Goal: Task Accomplishment & Management: Manage account settings

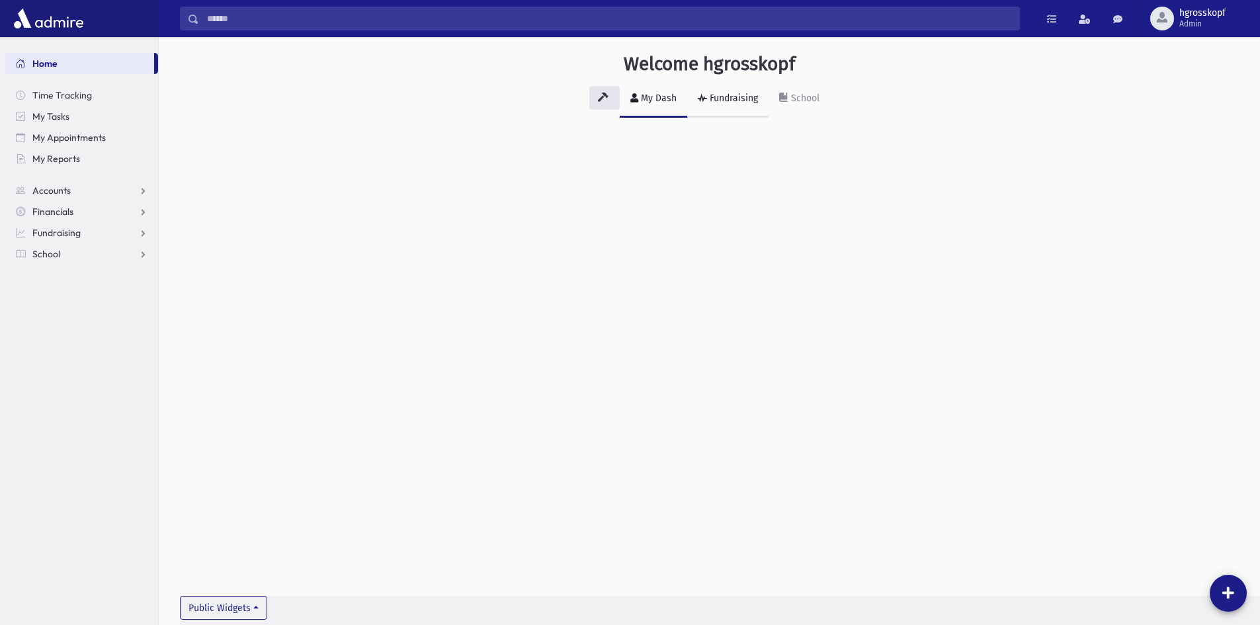
click at [753, 94] on div "Fundraising" at bounding box center [732, 98] width 51 height 11
click at [782, 97] on icon at bounding box center [783, 97] width 9 height 9
click at [649, 101] on div "My Dash" at bounding box center [657, 98] width 38 height 11
click at [1194, 16] on span "hgrosskopf" at bounding box center [1202, 13] width 46 height 11
click at [1180, 175] on link "Create Logins" at bounding box center [1192, 170] width 106 height 24
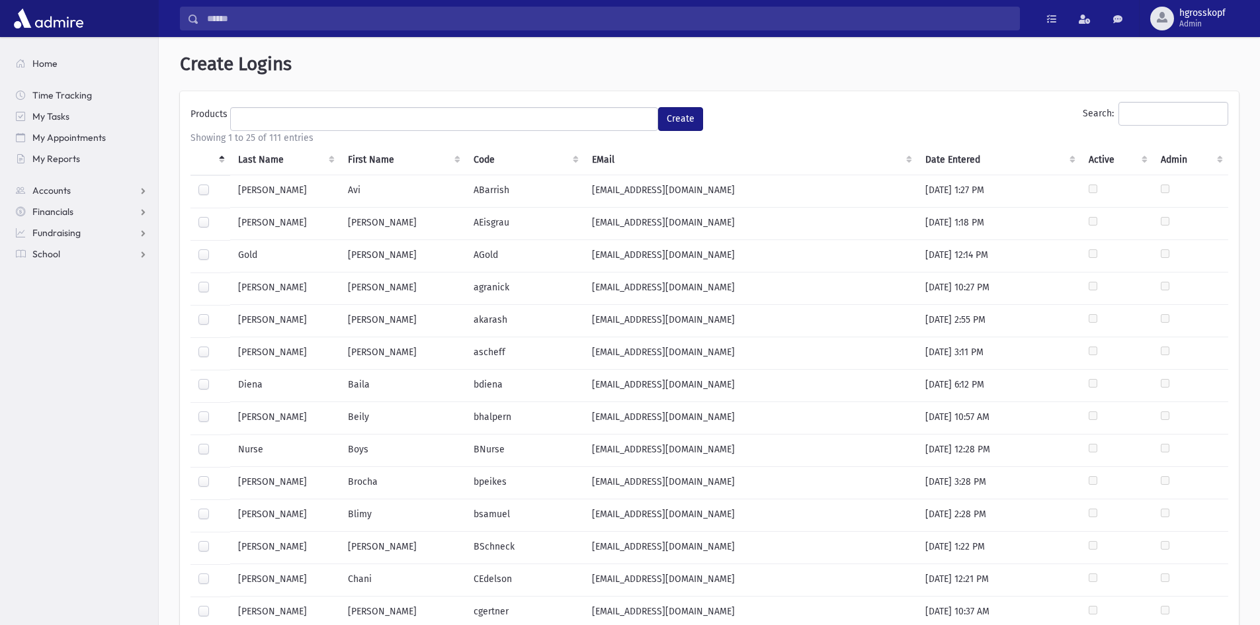
select select
click at [1118, 112] on input "Search:" at bounding box center [1173, 114] width 110 height 24
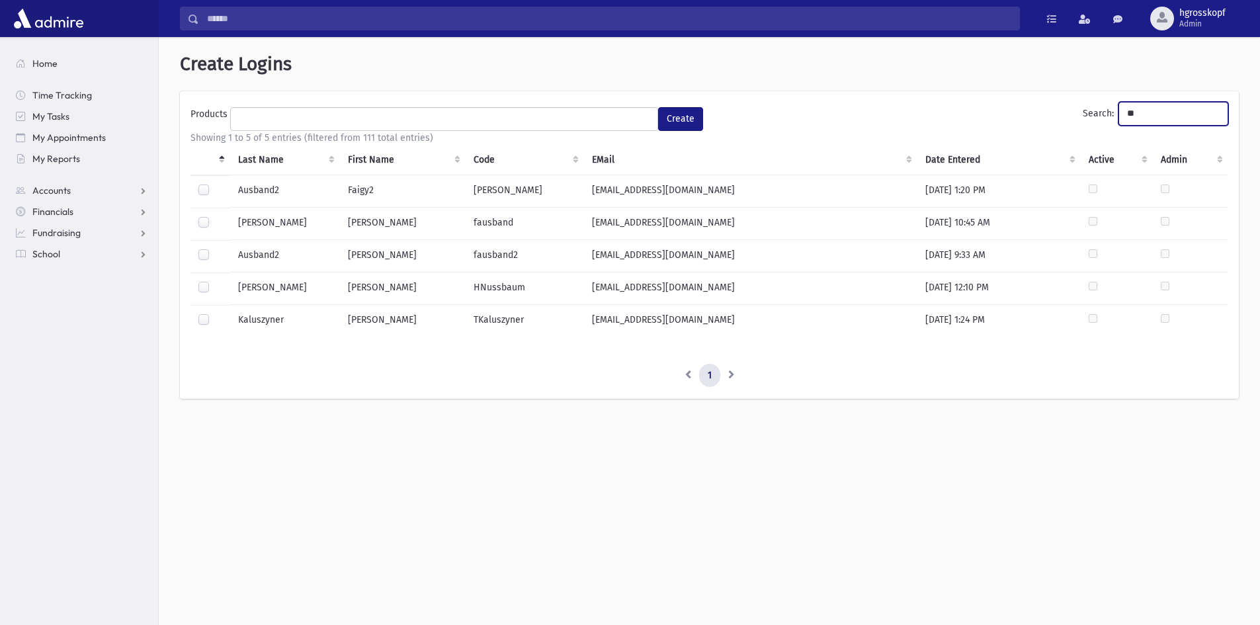
type input "*"
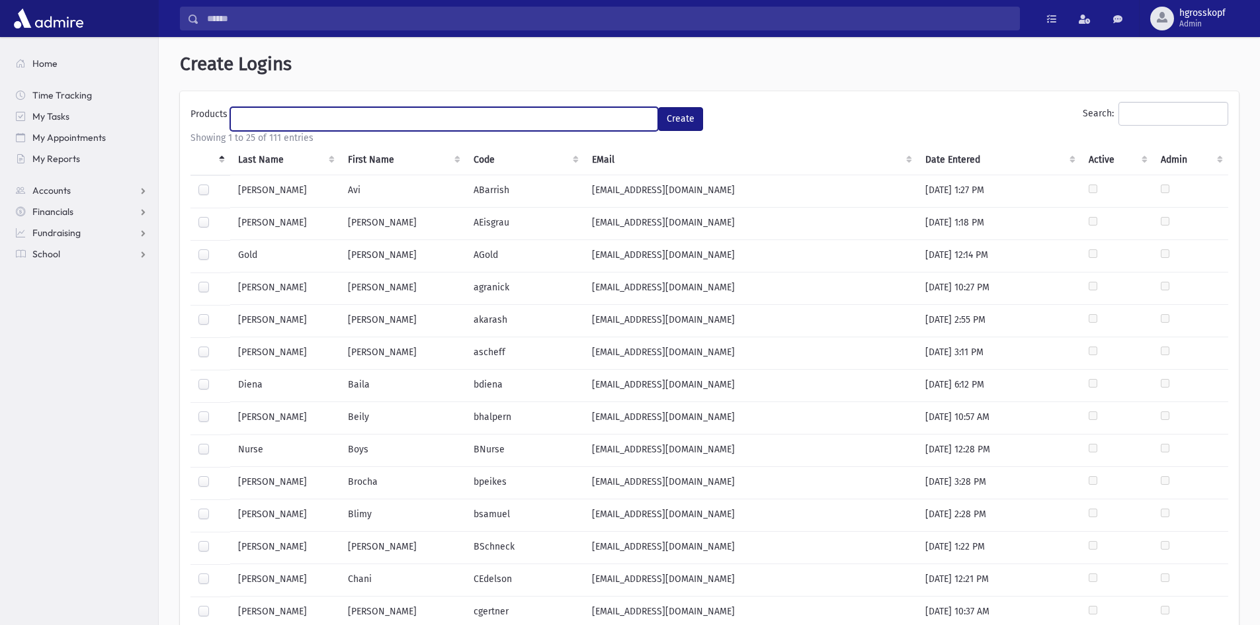
click at [540, 122] on ul at bounding box center [444, 118] width 427 height 20
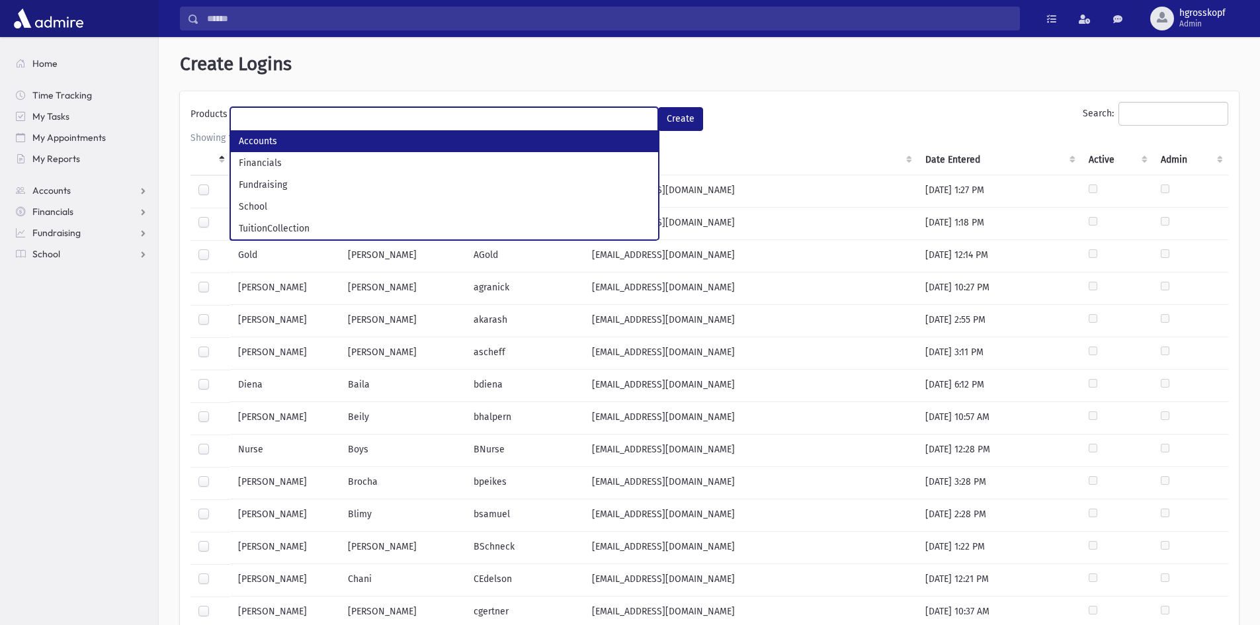
click at [579, 112] on ul at bounding box center [444, 118] width 427 height 20
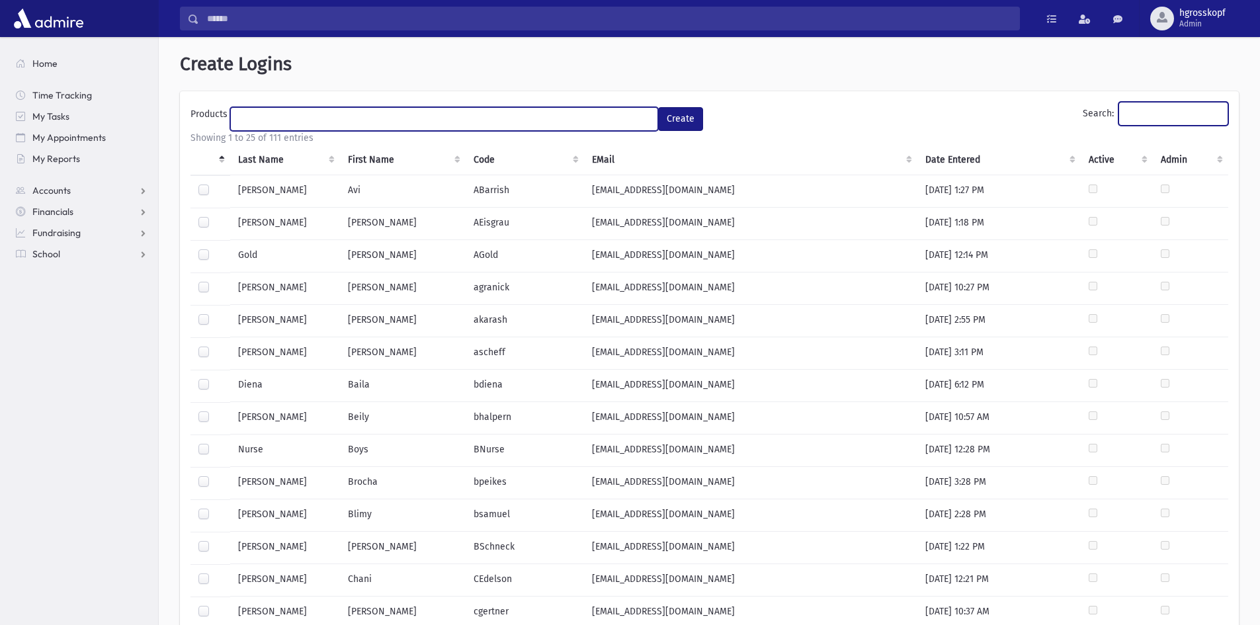
click at [1118, 106] on input "Search:" at bounding box center [1173, 114] width 110 height 24
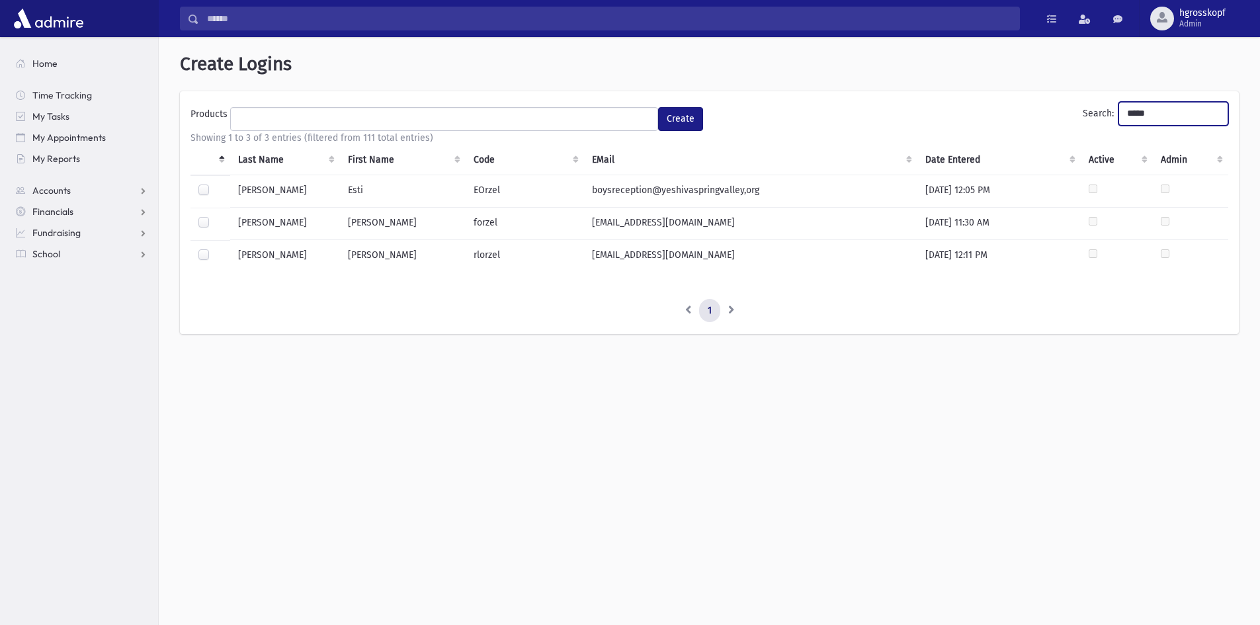
type input "*****"
click at [214, 184] on label at bounding box center [214, 184] width 0 height 0
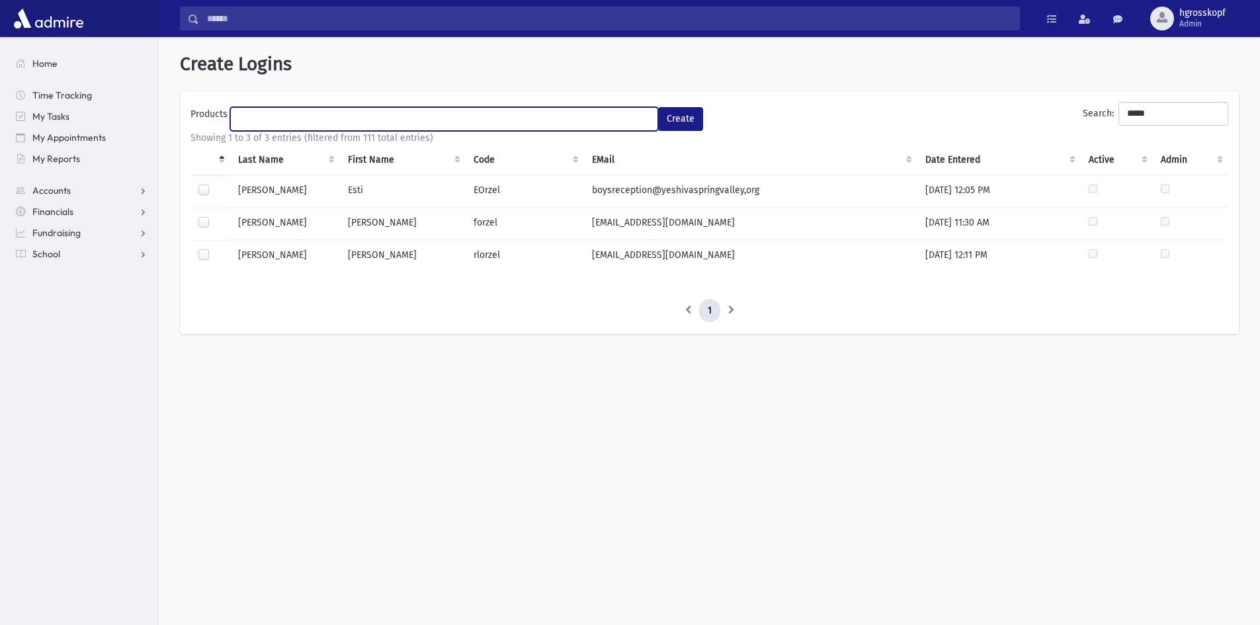
click at [444, 119] on ul at bounding box center [444, 118] width 427 height 20
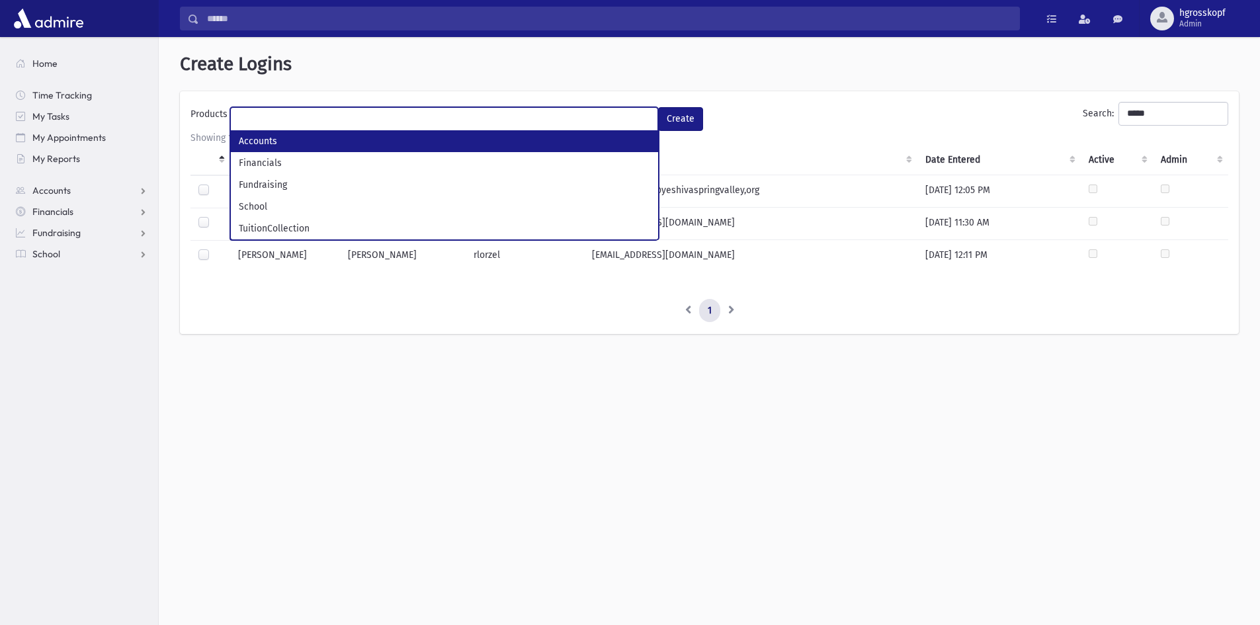
select select "*"
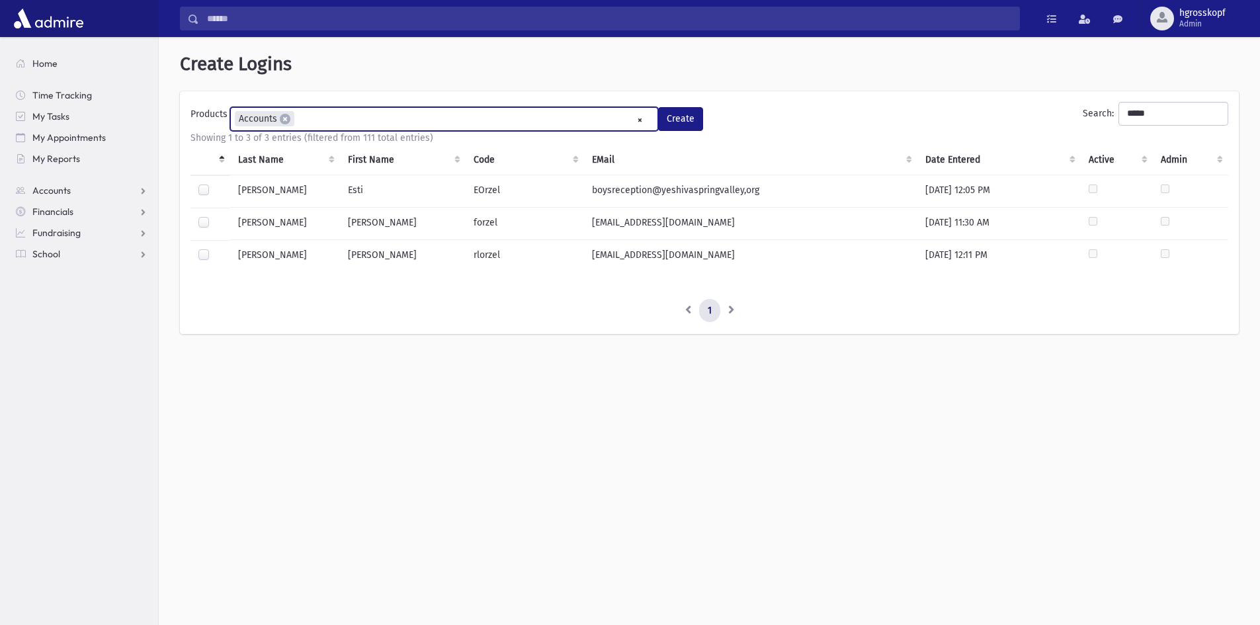
click at [336, 121] on ul "× × Accounts" at bounding box center [444, 119] width 427 height 22
click at [462, 110] on ul "× × Accounts × School" at bounding box center [444, 119] width 427 height 22
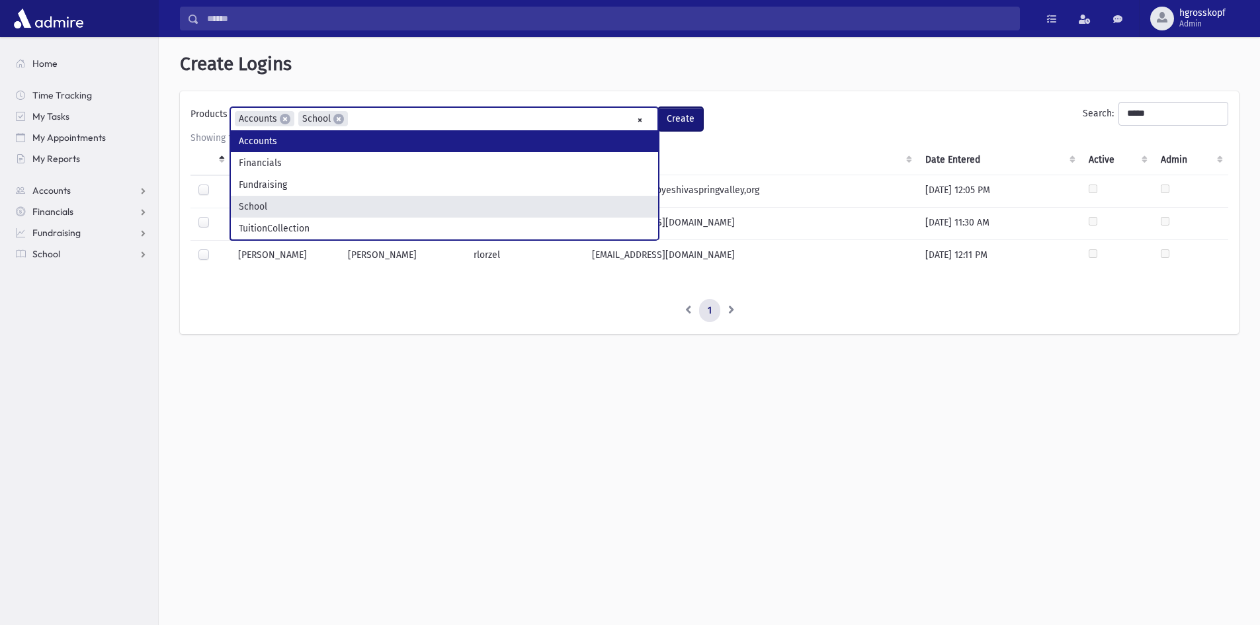
click at [692, 118] on button "Create" at bounding box center [680, 119] width 45 height 24
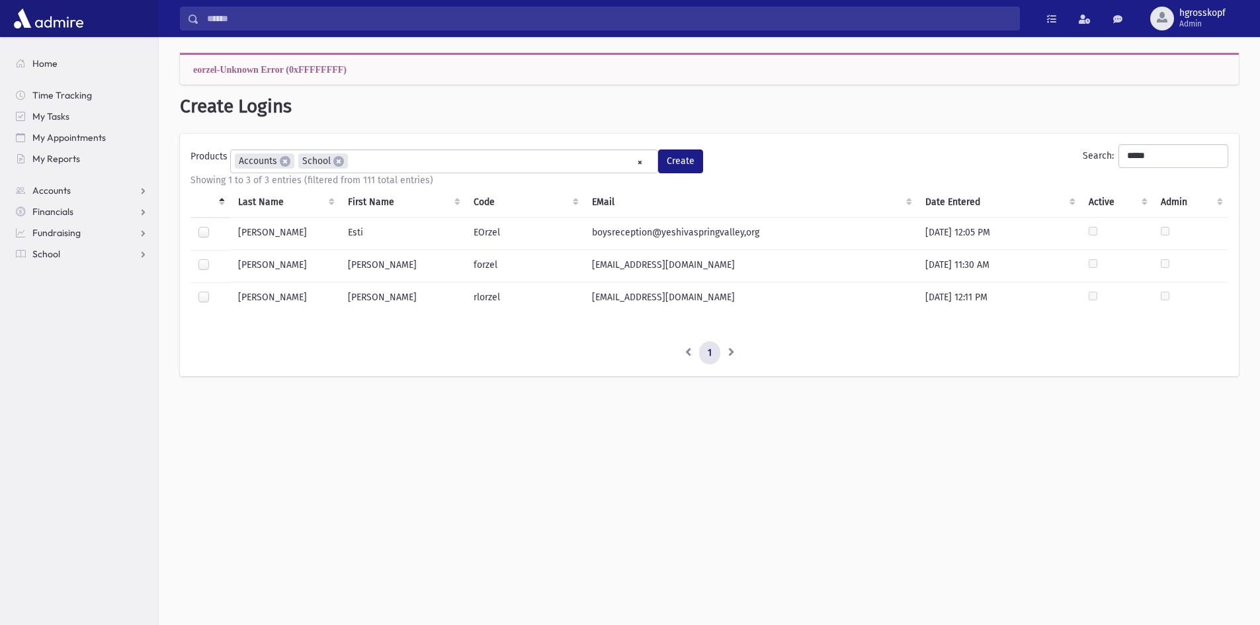
click at [692, 117] on h1 "Create Logins" at bounding box center [709, 106] width 1059 height 22
drag, startPoint x: 377, startPoint y: 69, endPoint x: 258, endPoint y: 66, distance: 119.1
click at [258, 66] on div "eorzel-Unknown Error (0xFFFFFFFF)" at bounding box center [709, 69] width 1059 height 32
click at [352, 61] on div "eorzel-Unknown Error (0xFFFFFFFF)" at bounding box center [709, 69] width 1059 height 32
drag, startPoint x: 362, startPoint y: 64, endPoint x: 177, endPoint y: 67, distance: 184.5
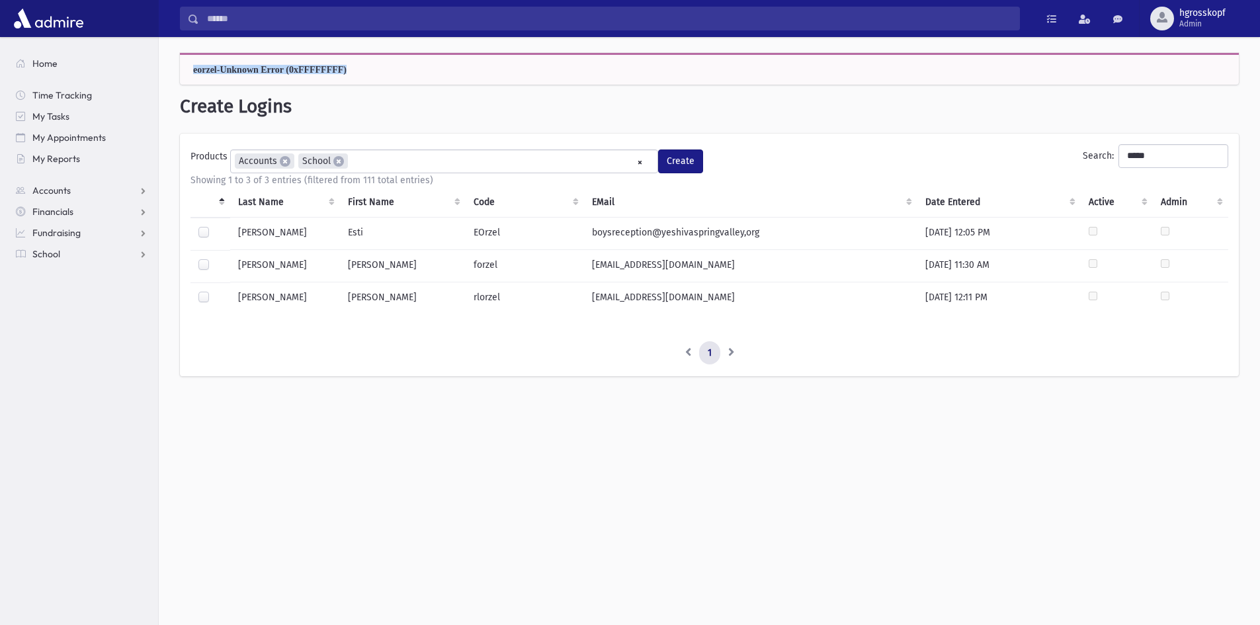
click at [177, 67] on div "**********" at bounding box center [709, 221] width 1101 height 368
copy span "eorzel-Unknown Error (0xFFFFFFFF)"
click at [1204, 19] on span "Admin" at bounding box center [1202, 24] width 46 height 11
click at [1174, 194] on link "Manage Logins" at bounding box center [1192, 195] width 106 height 24
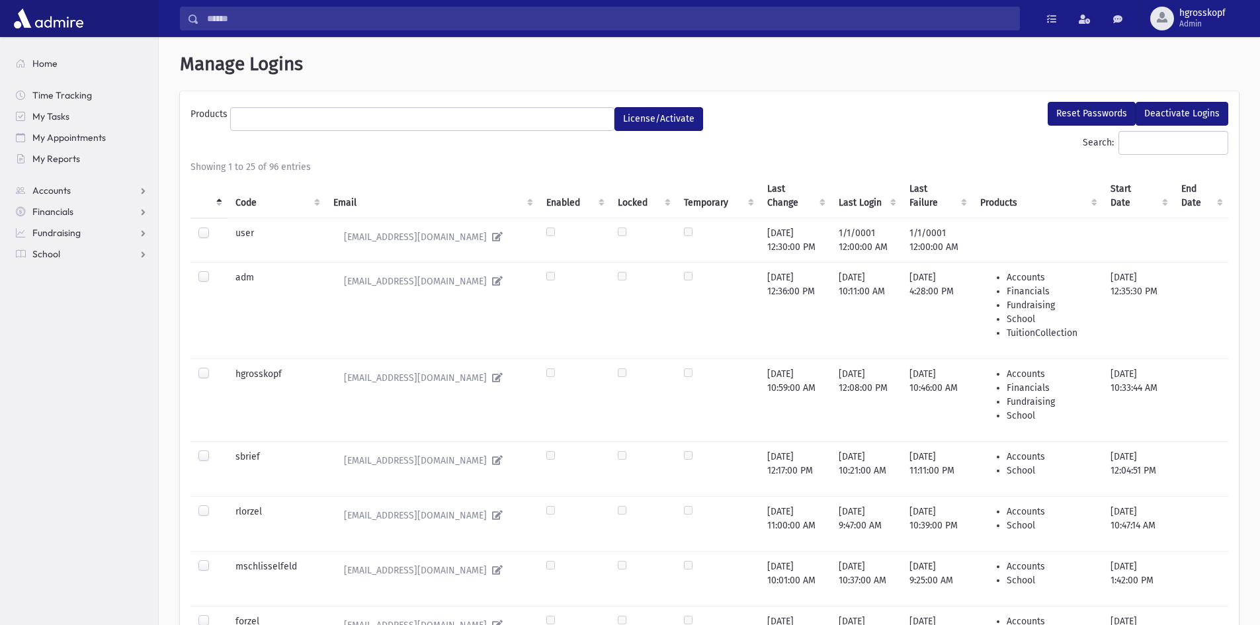
select select
click at [1128, 144] on input "Search:" at bounding box center [1173, 143] width 110 height 24
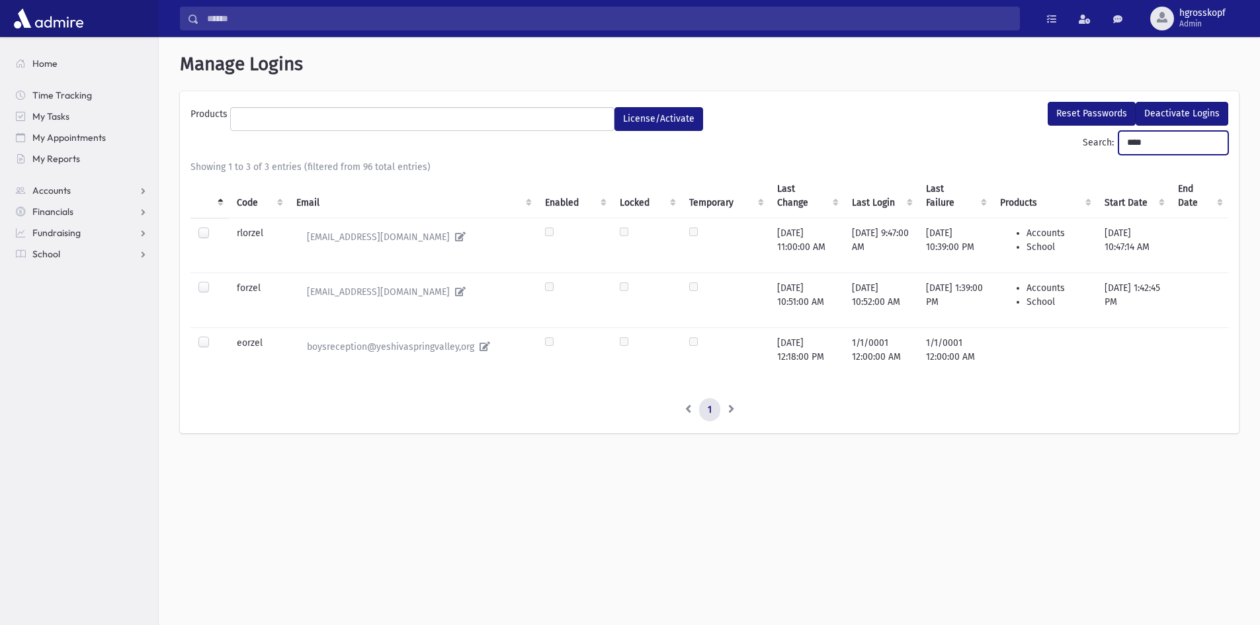
type input "****"
click at [214, 336] on label at bounding box center [214, 336] width 0 height 0
click at [426, 111] on ul at bounding box center [422, 118] width 383 height 20
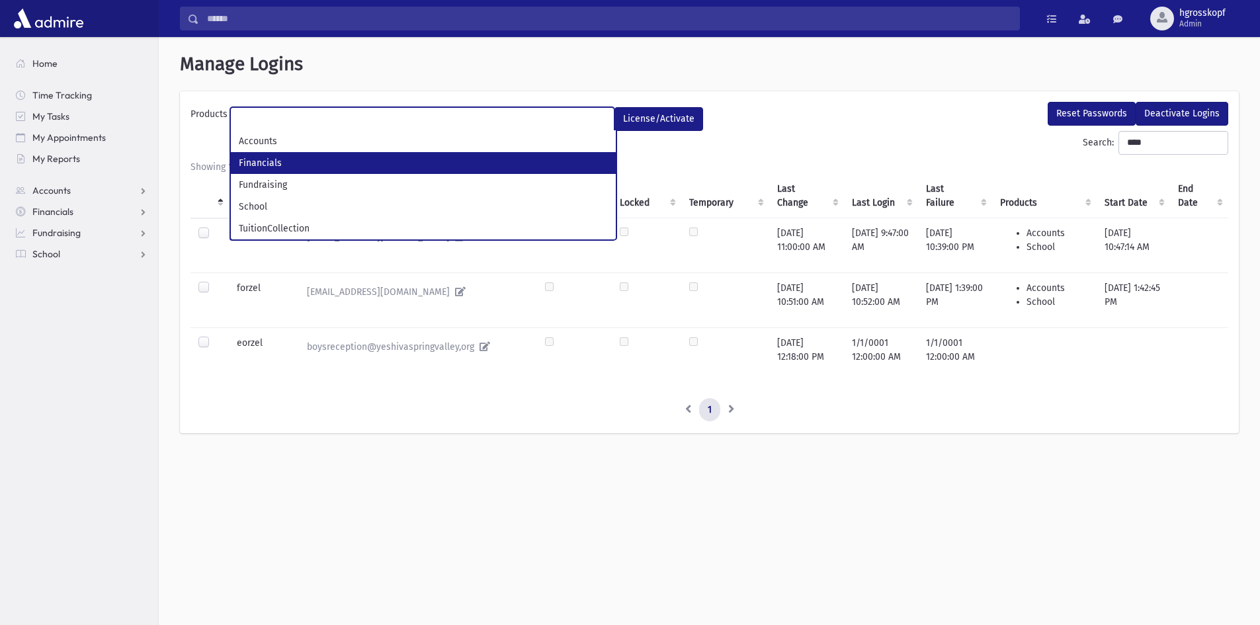
select select "*"
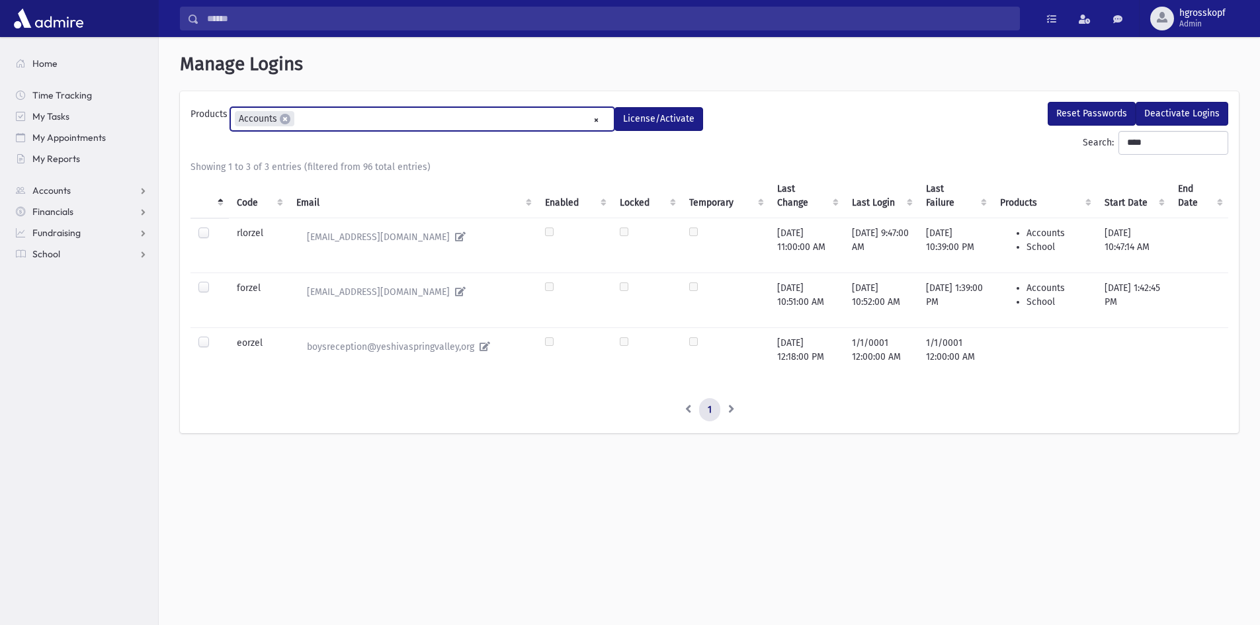
click at [313, 119] on ul "× × Accounts" at bounding box center [422, 119] width 383 height 22
click at [400, 121] on ul "× × Accounts × School" at bounding box center [422, 119] width 383 height 22
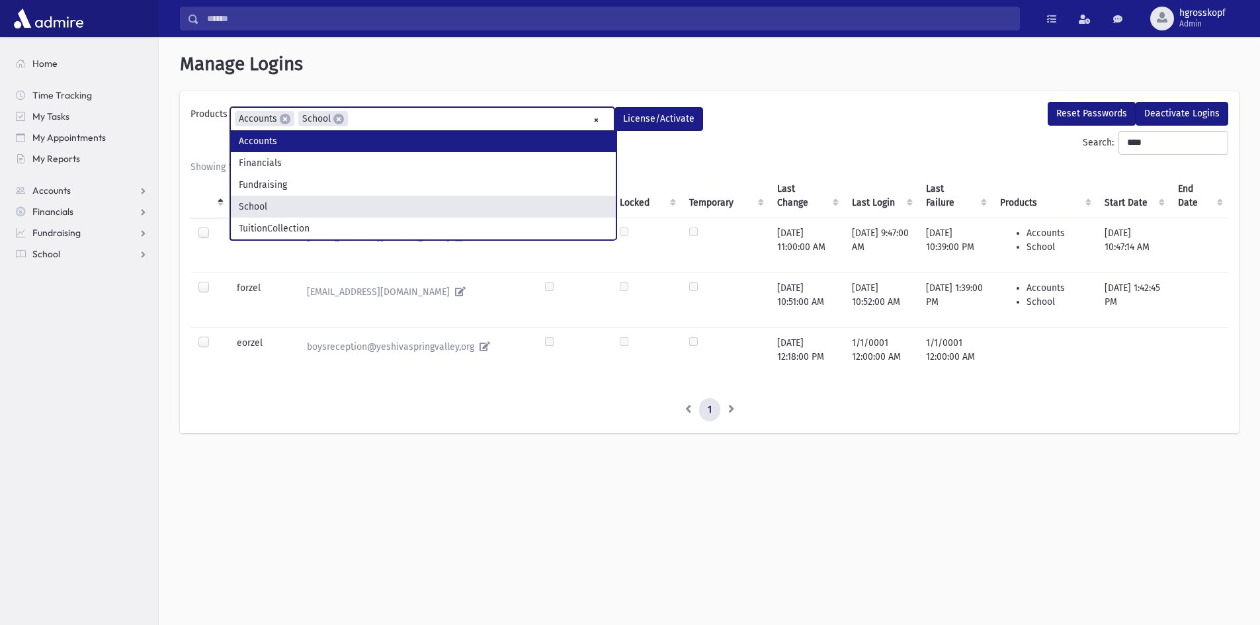
click at [400, 121] on ul "× × Accounts × School" at bounding box center [422, 119] width 383 height 22
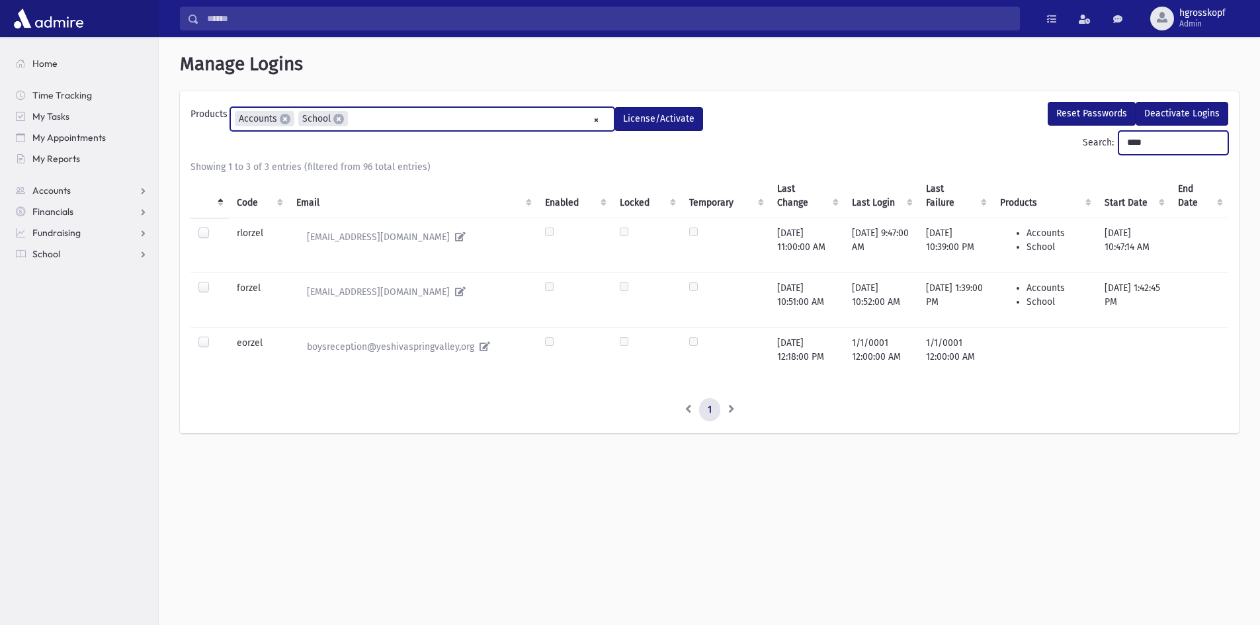
click at [1147, 133] on input "****" at bounding box center [1173, 143] width 110 height 24
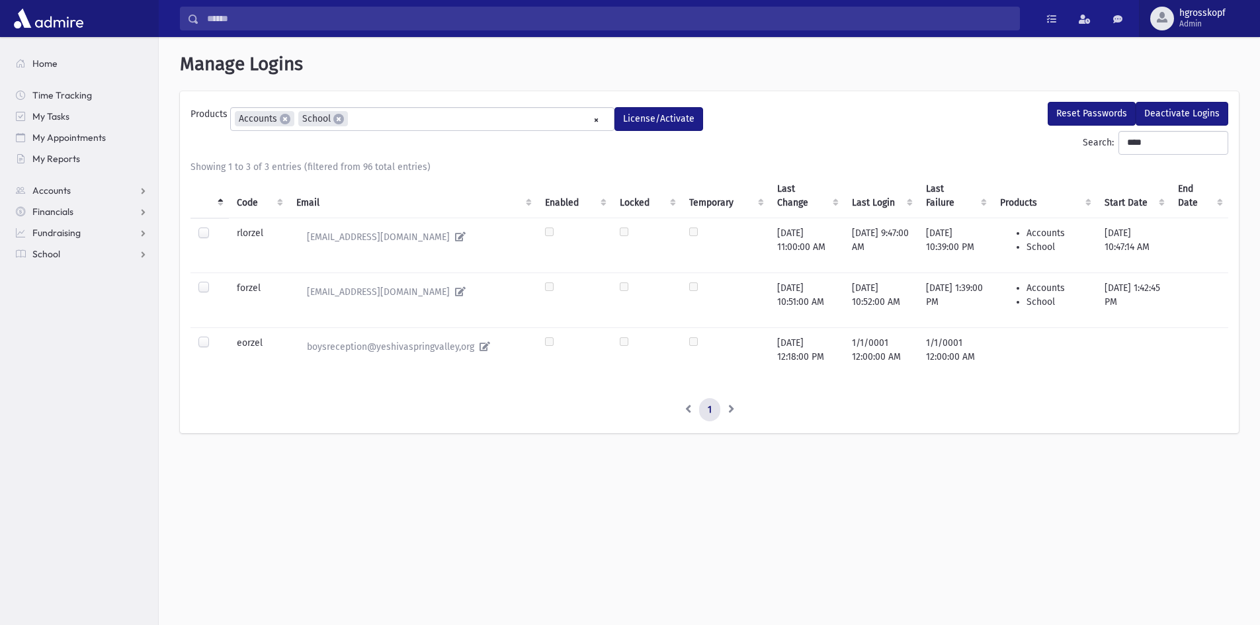
click at [1194, 12] on span "hgrosskopf" at bounding box center [1202, 13] width 46 height 11
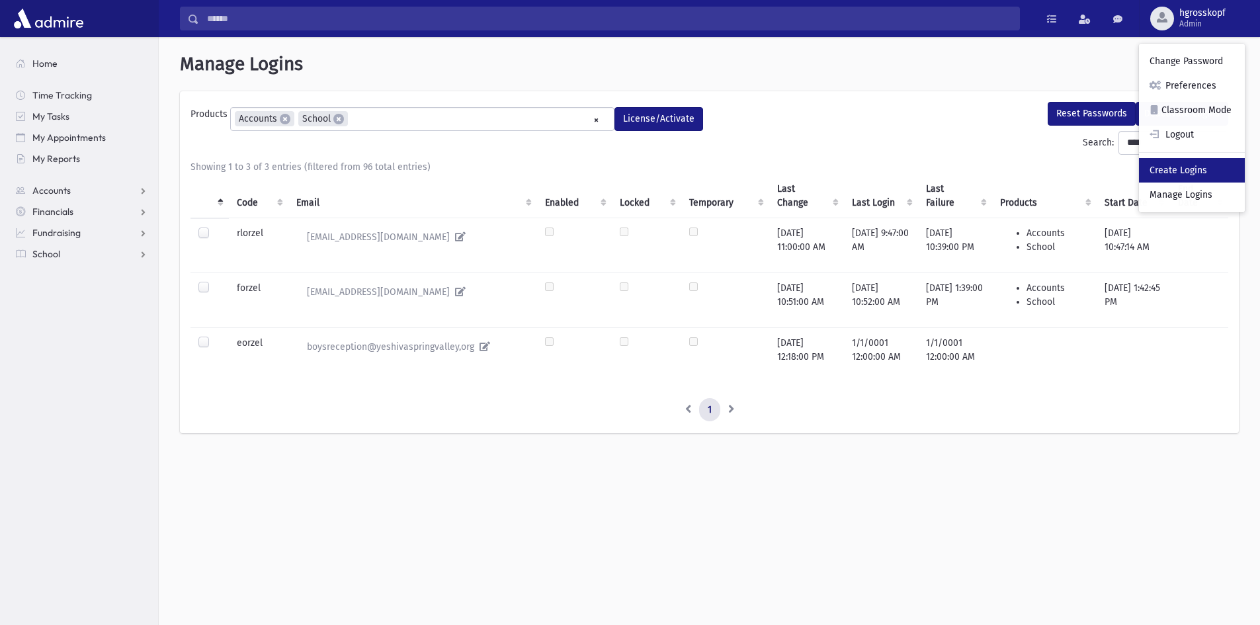
click at [1181, 171] on link "Create Logins" at bounding box center [1192, 170] width 106 height 24
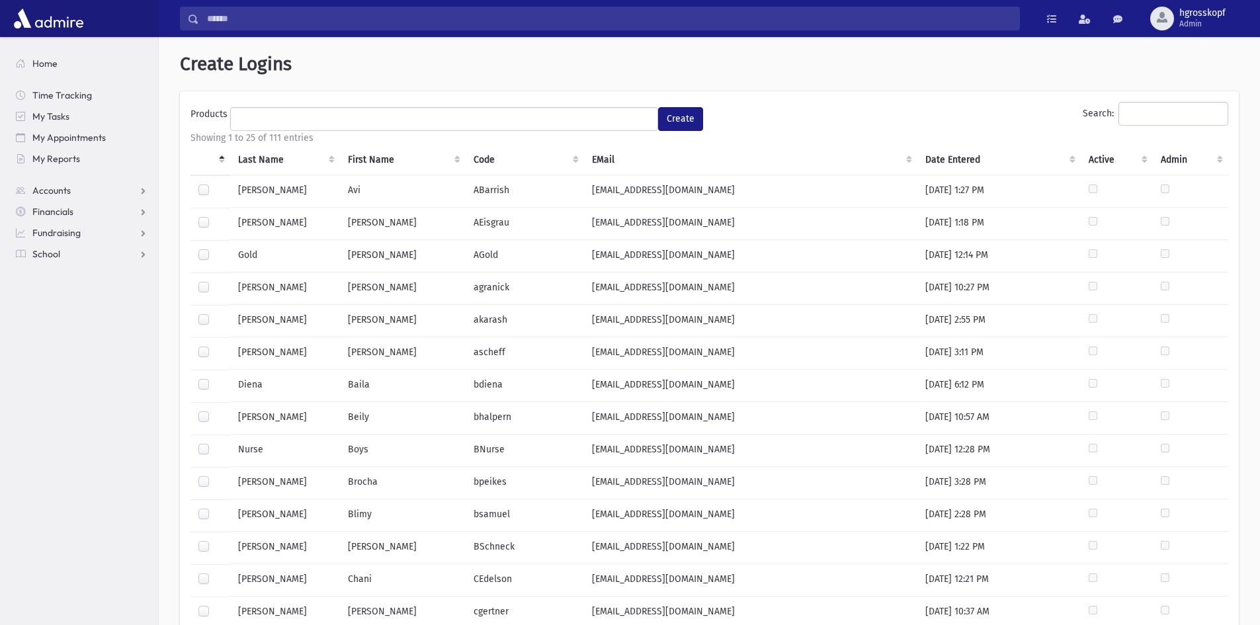
select select
click at [1155, 107] on input "Search:" at bounding box center [1173, 114] width 110 height 24
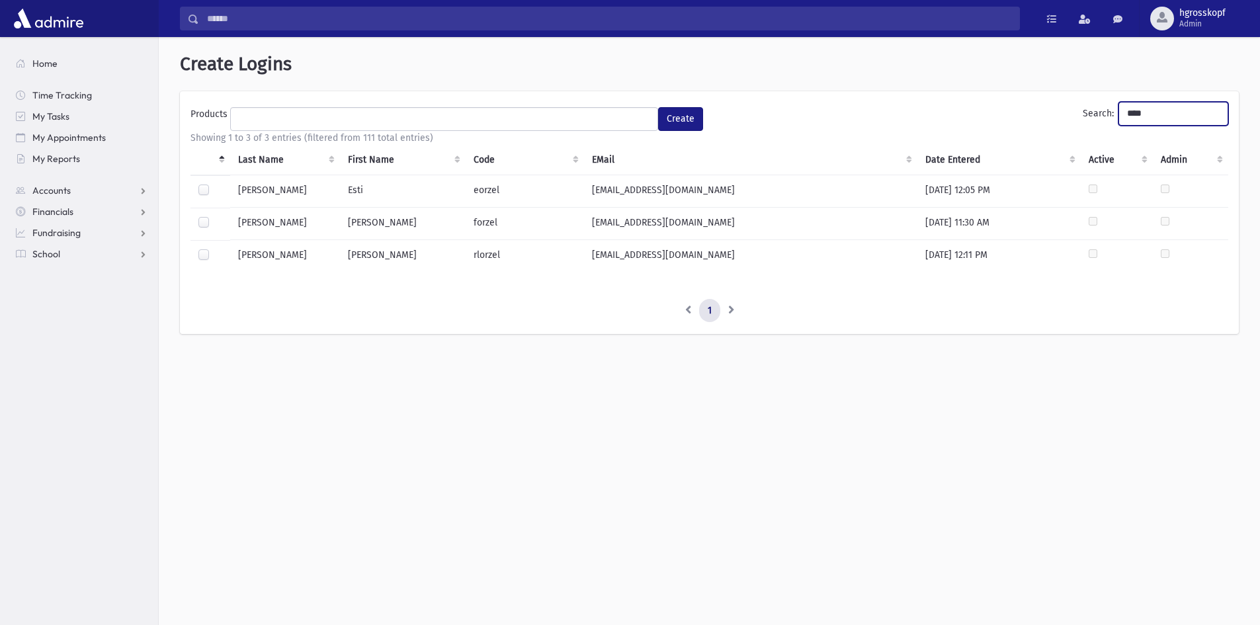
type input "****"
click at [214, 184] on label at bounding box center [214, 184] width 0 height 0
click at [437, 120] on ul at bounding box center [444, 118] width 427 height 20
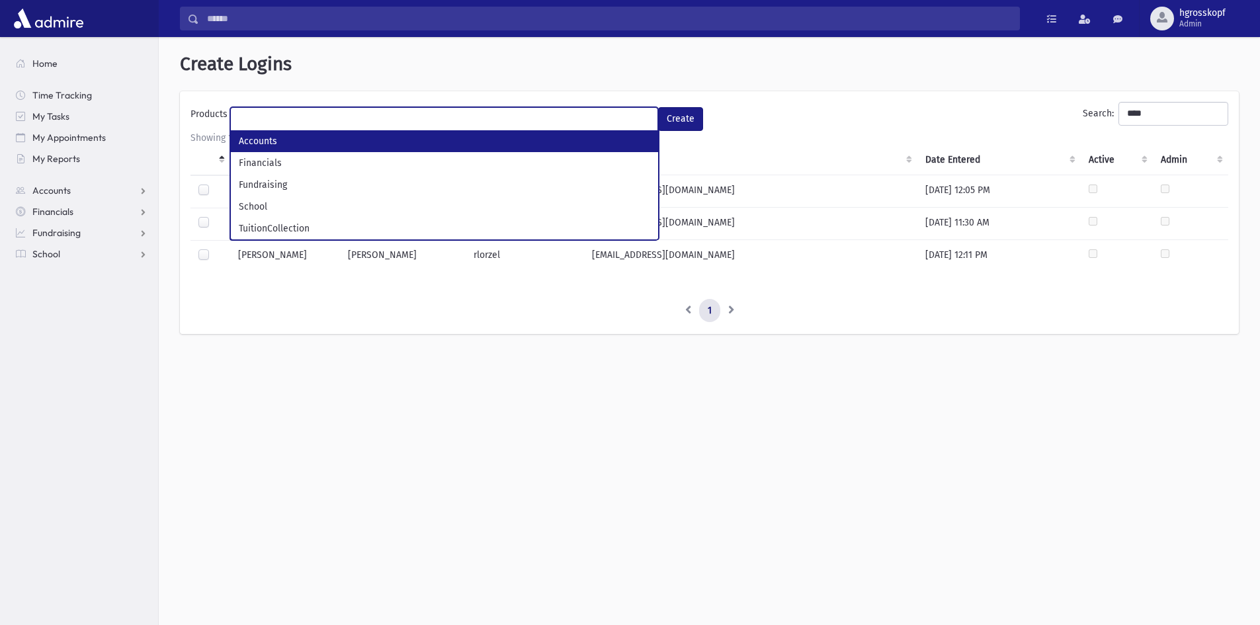
select select "*"
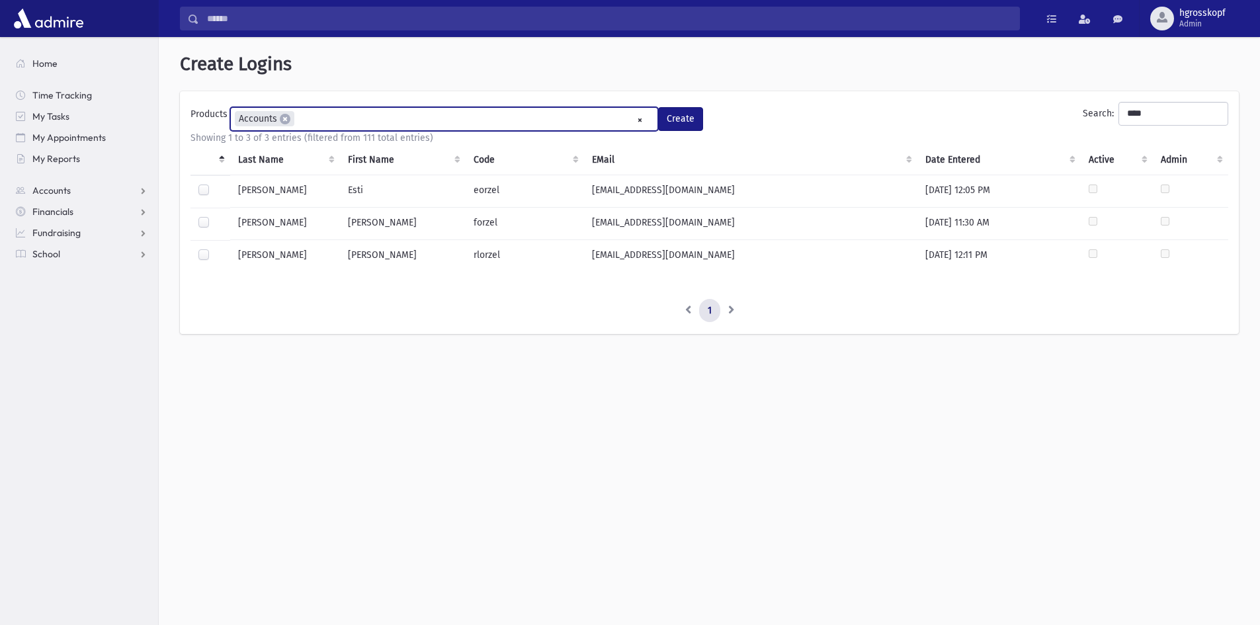
drag, startPoint x: 438, startPoint y: 118, endPoint x: 437, endPoint y: 127, distance: 9.4
click at [439, 118] on ul "× × Accounts" at bounding box center [444, 119] width 427 height 22
click at [671, 114] on button "Create" at bounding box center [680, 119] width 45 height 24
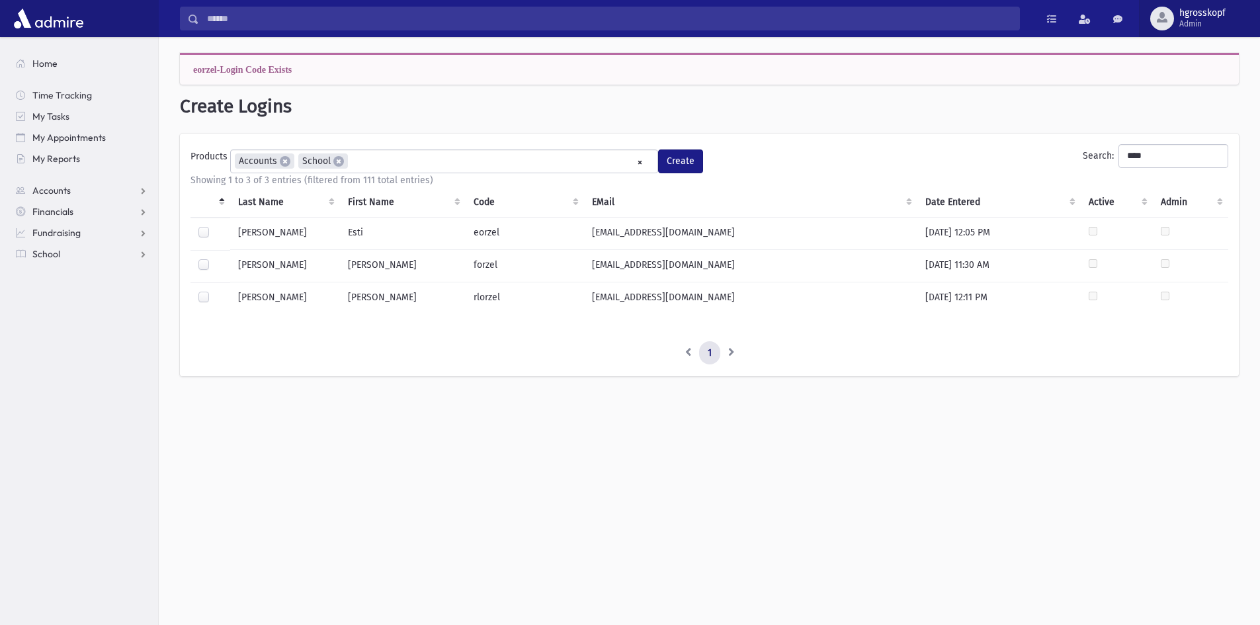
drag, startPoint x: 1225, startPoint y: 13, endPoint x: 1223, endPoint y: 46, distance: 33.1
click at [1225, 13] on span "hgrosskopf" at bounding box center [1202, 13] width 46 height 11
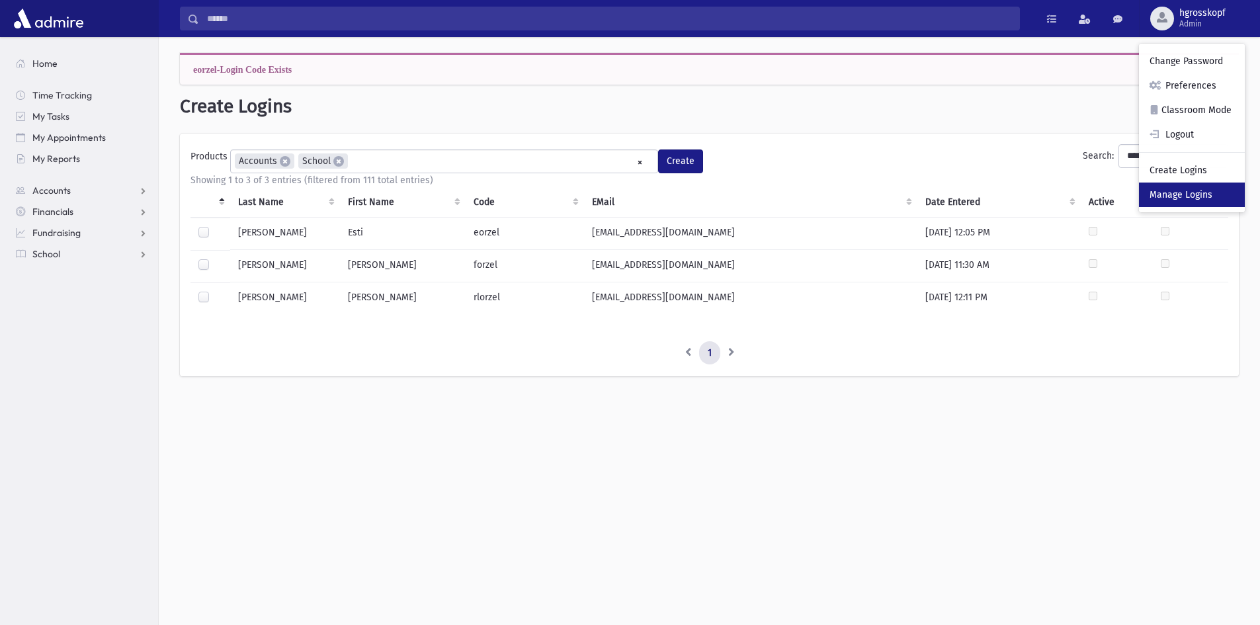
click at [1205, 192] on link "Manage Logins" at bounding box center [1192, 195] width 106 height 24
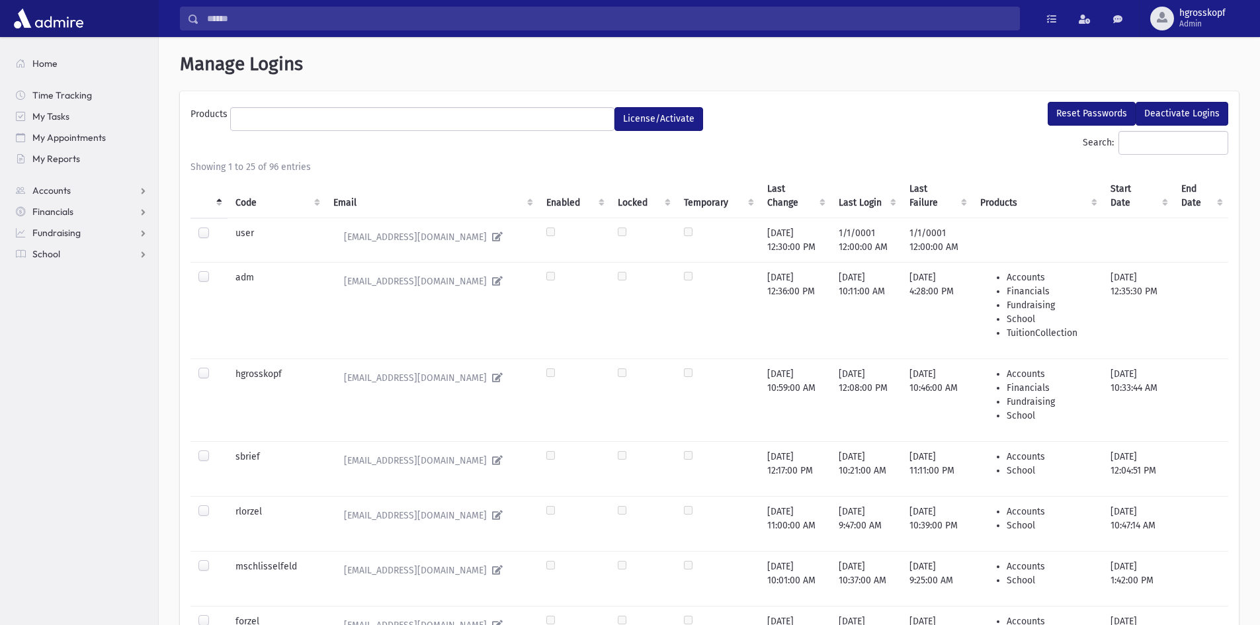
select select
click at [1104, 128] on div "Reset Passwords Deactivate Logins" at bounding box center [973, 116] width 526 height 29
click at [1118, 138] on input "Search:" at bounding box center [1173, 143] width 110 height 24
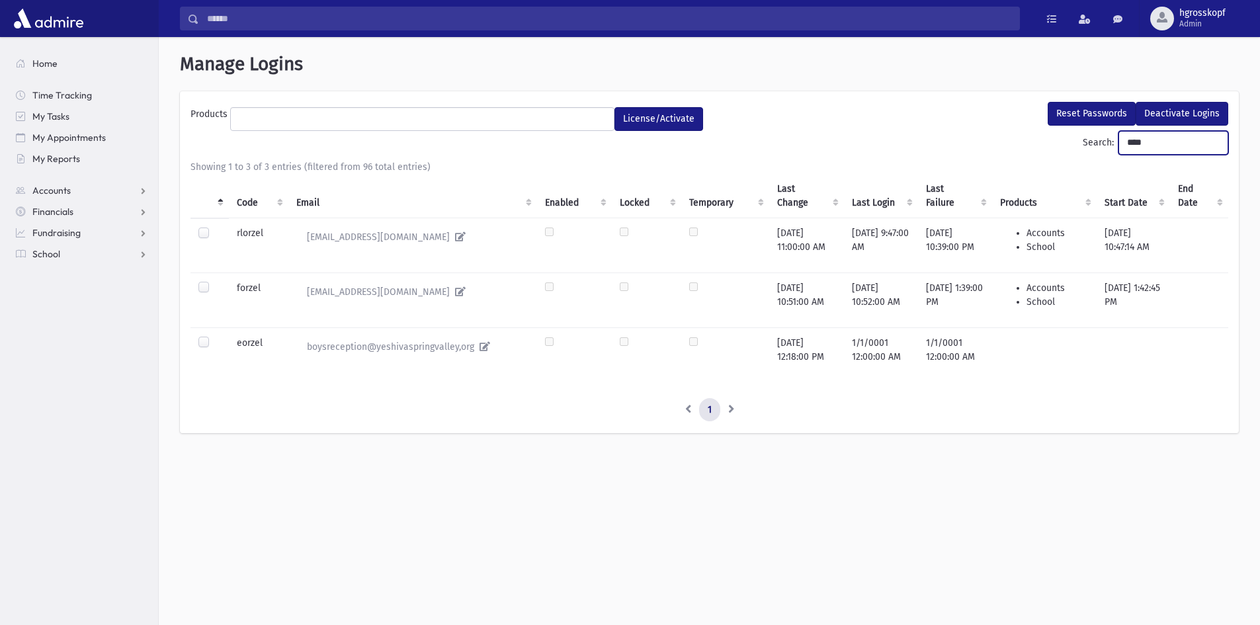
type input "****"
click at [214, 336] on label at bounding box center [214, 336] width 0 height 0
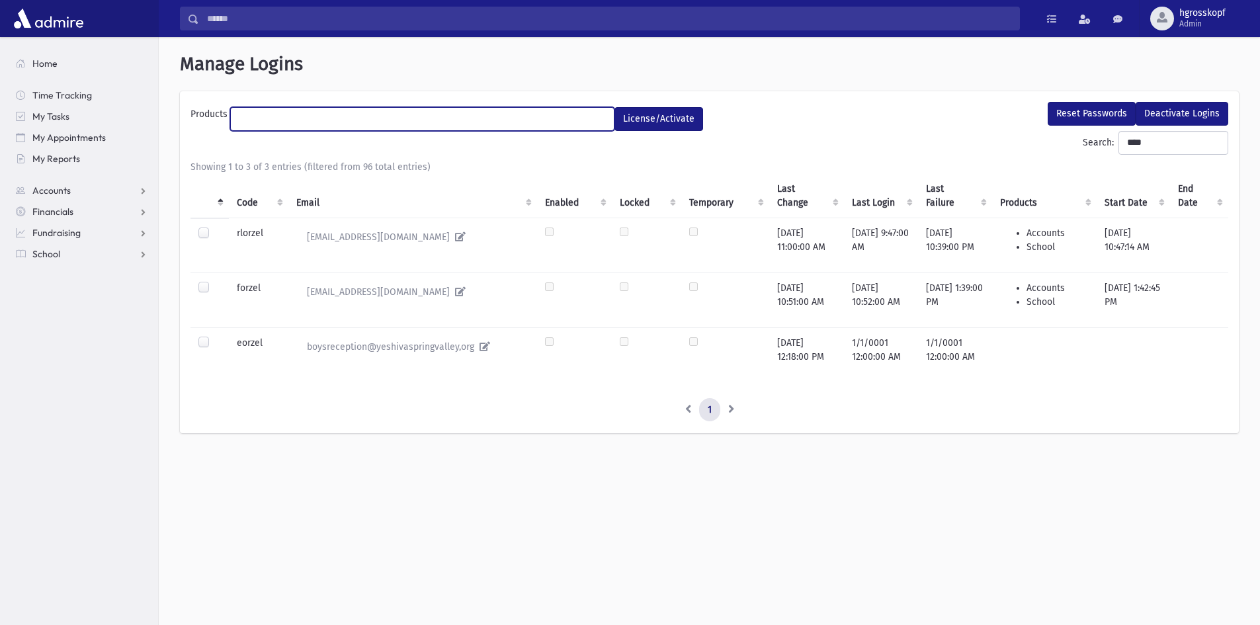
click at [466, 114] on ul at bounding box center [422, 118] width 383 height 20
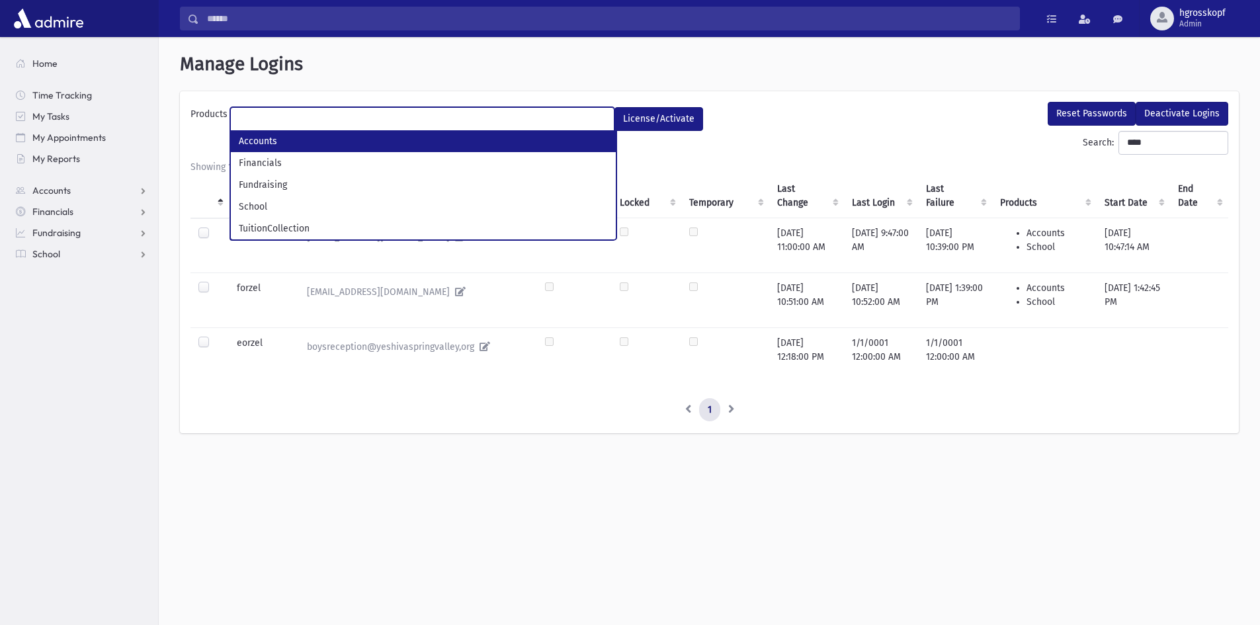
select select "*"
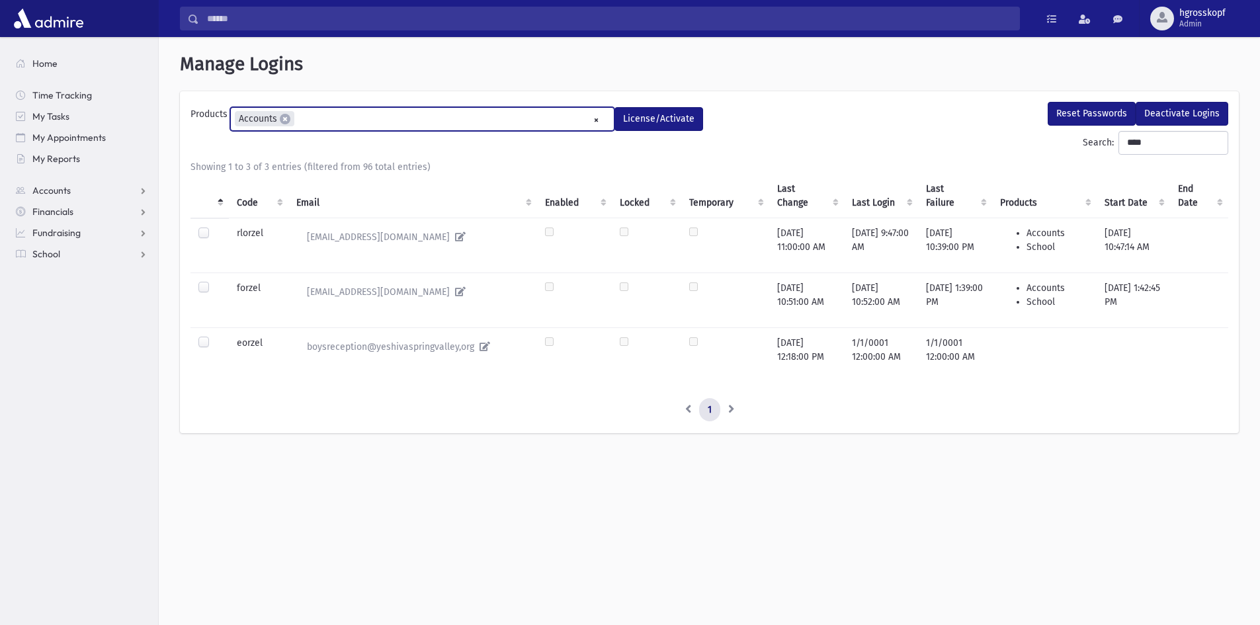
click at [345, 122] on ul "× × Accounts" at bounding box center [422, 119] width 383 height 22
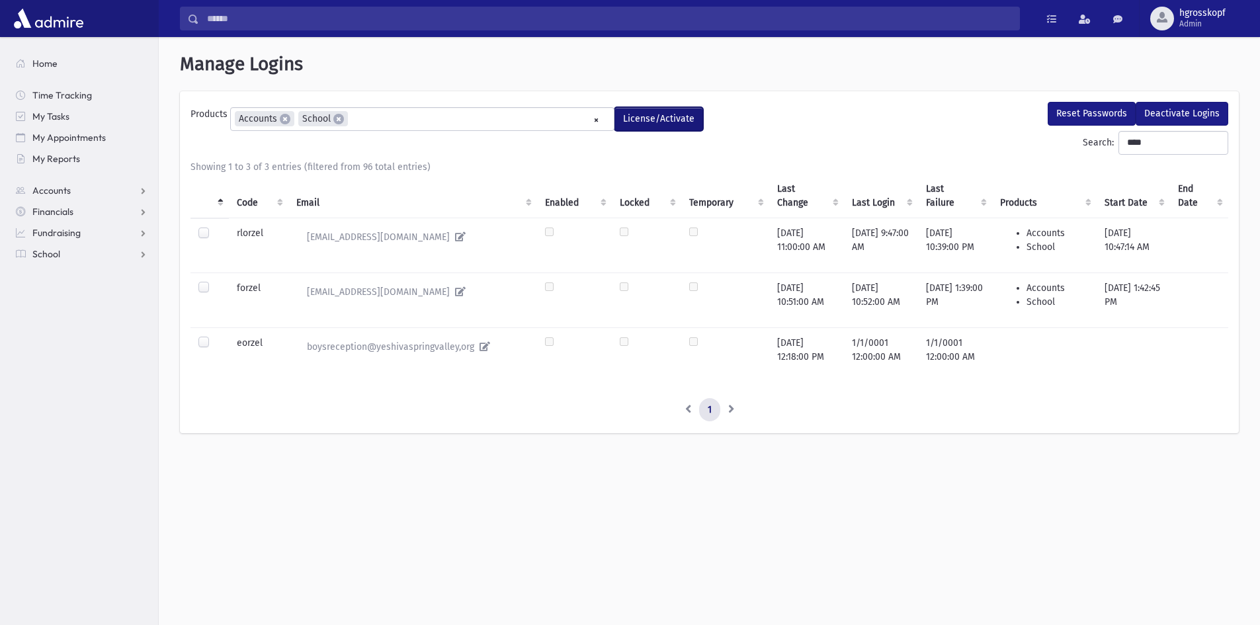
click at [650, 121] on button "License/Activate" at bounding box center [658, 119] width 89 height 24
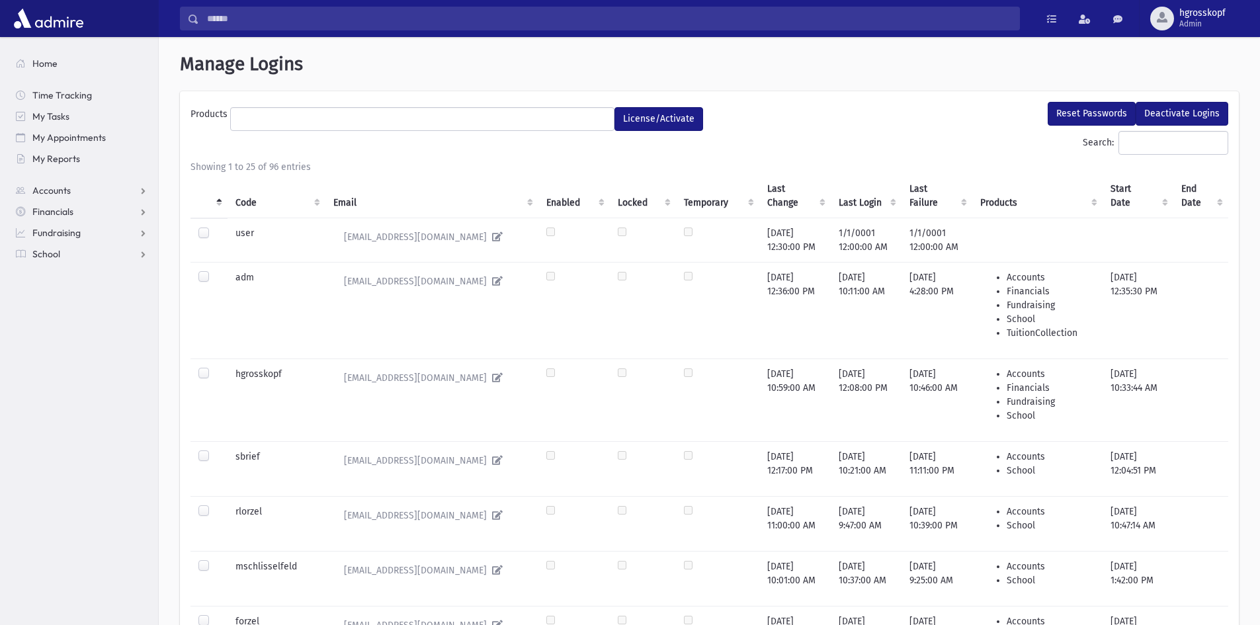
select select
click at [1180, 143] on input "Search:" at bounding box center [1173, 143] width 110 height 24
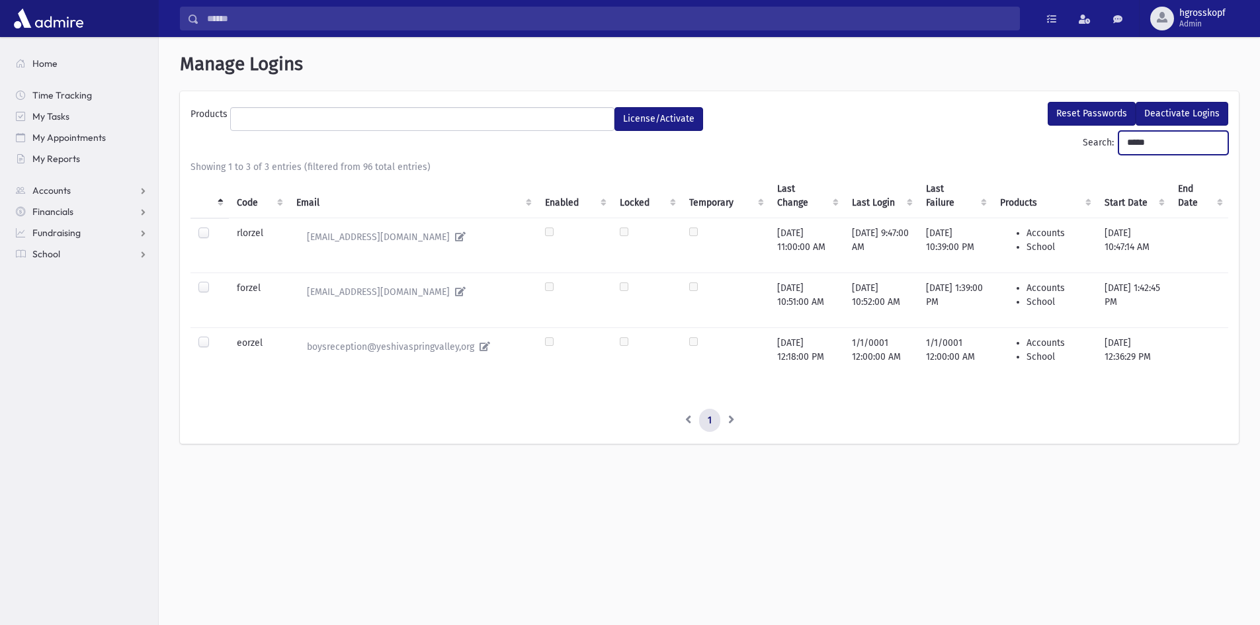
type input "*****"
click at [733, 513] on div "**********" at bounding box center [709, 331] width 1101 height 588
